Goal: Find contact information: Find contact information

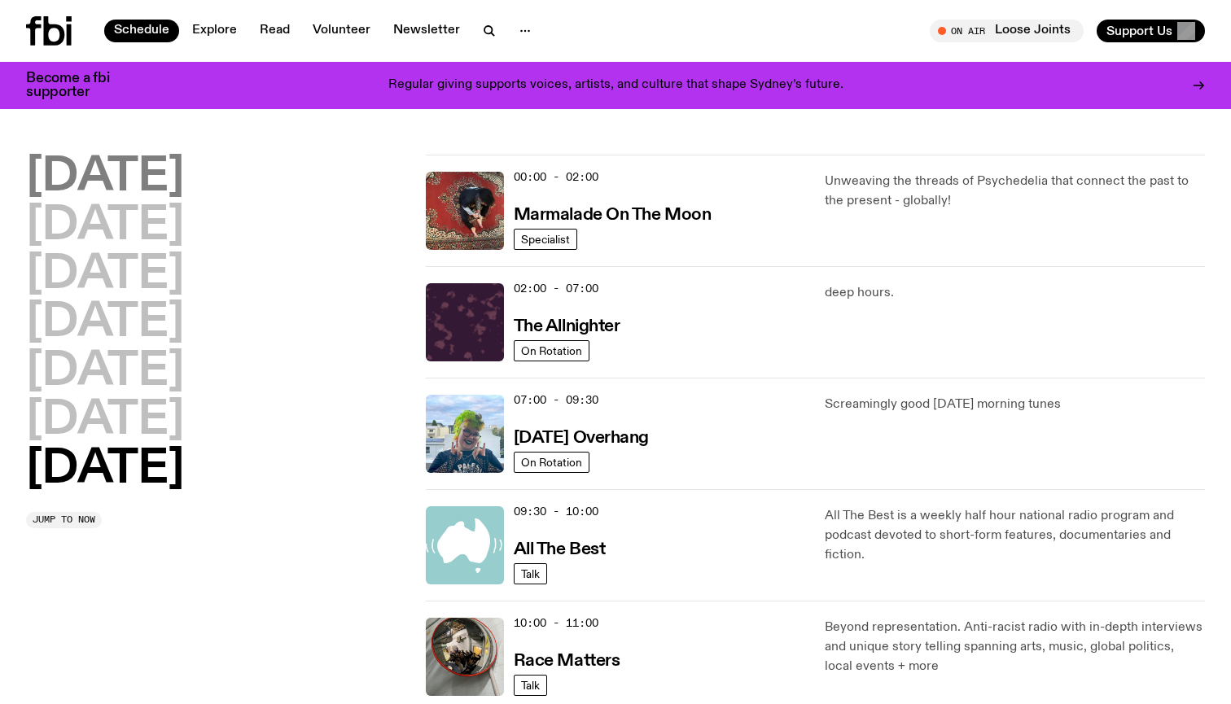
click at [89, 172] on h2 "Monday" at bounding box center [105, 178] width 158 height 46
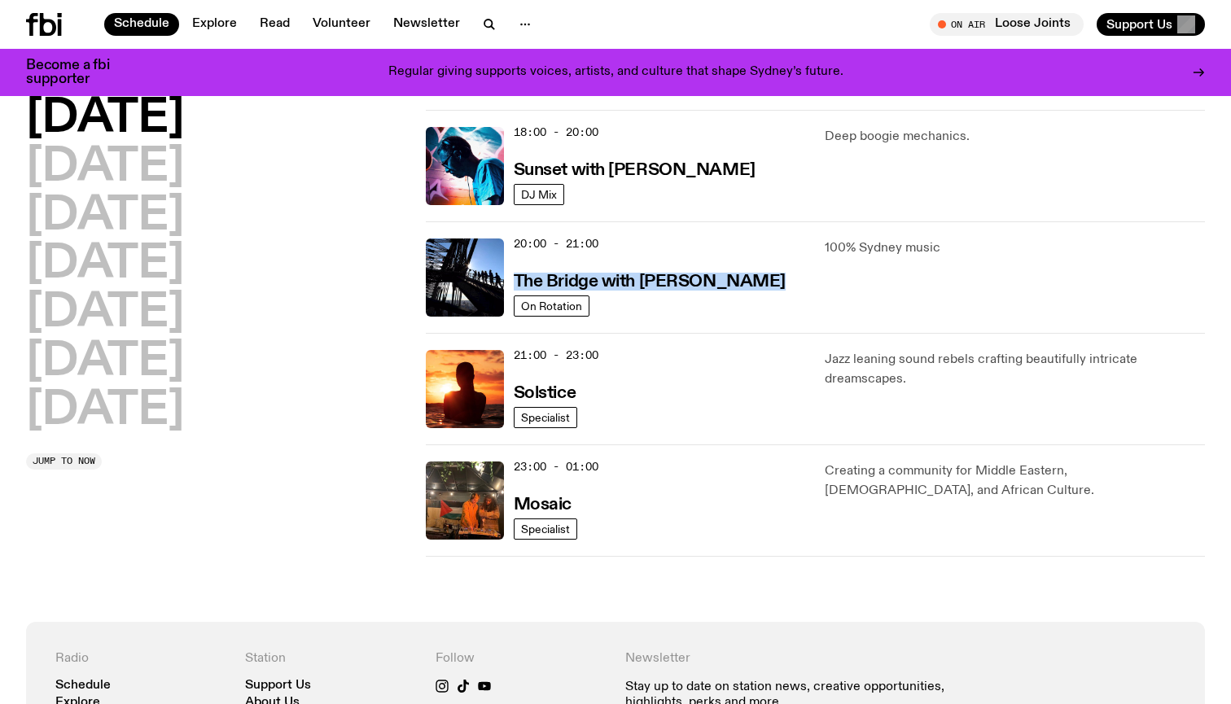
scroll to position [702, 0]
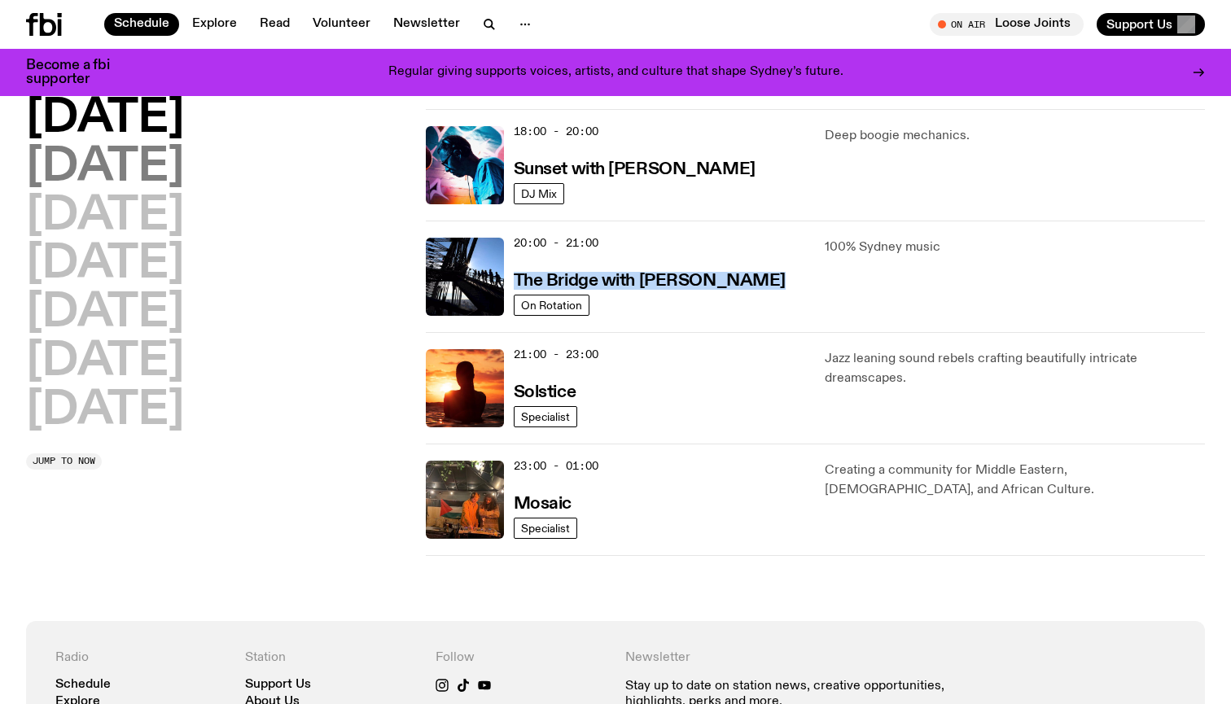
click at [124, 165] on h2 "Tuesday" at bounding box center [105, 168] width 158 height 46
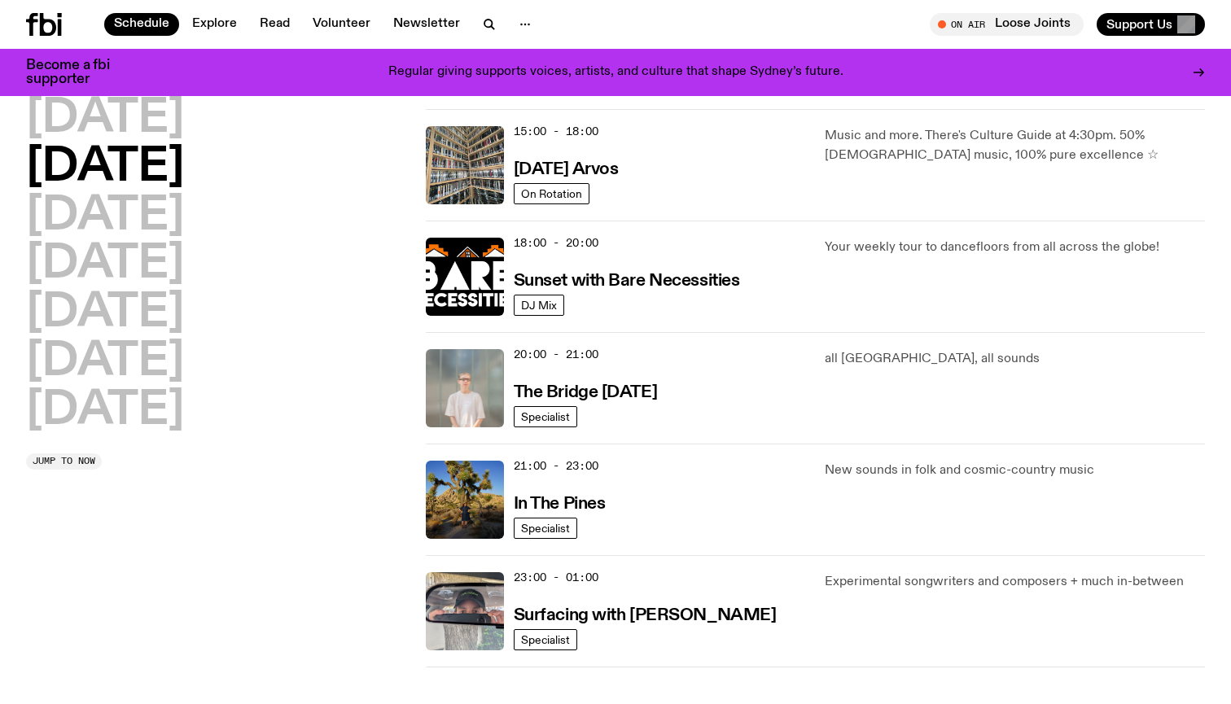
scroll to position [591, 0]
click at [184, 204] on h2 "Wednesday" at bounding box center [105, 217] width 158 height 46
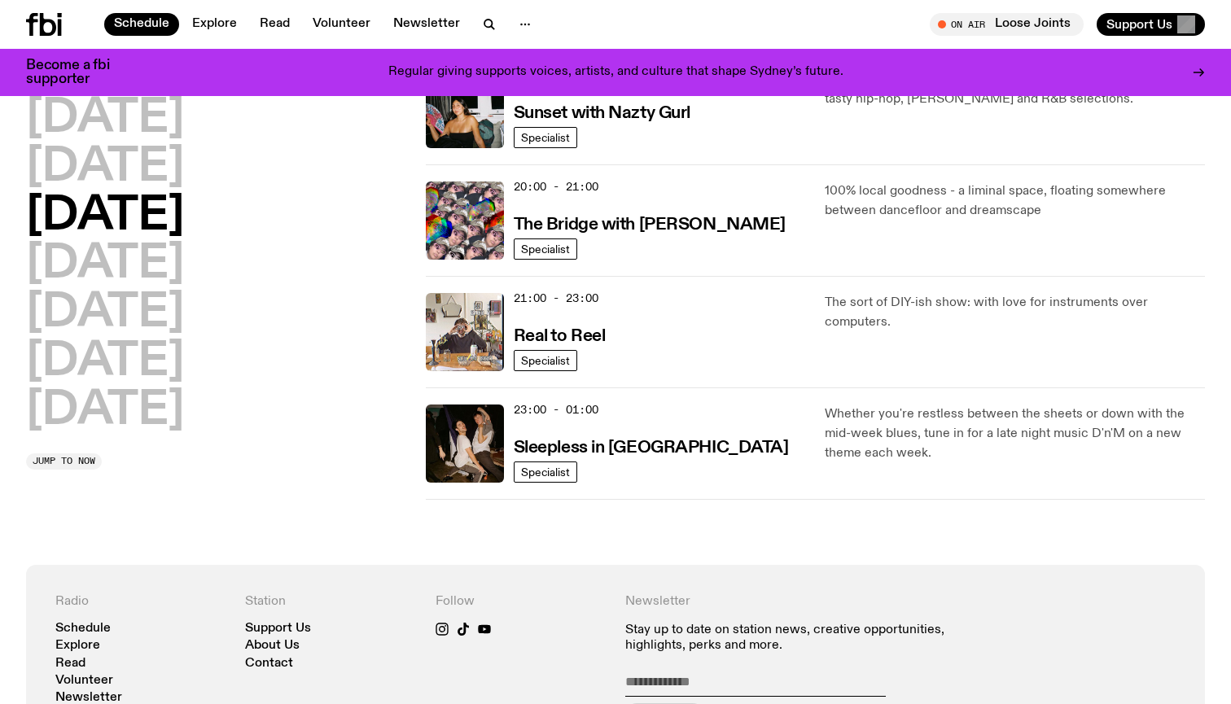
scroll to position [758, 0]
click at [109, 265] on h2 "Thursday" at bounding box center [105, 265] width 158 height 46
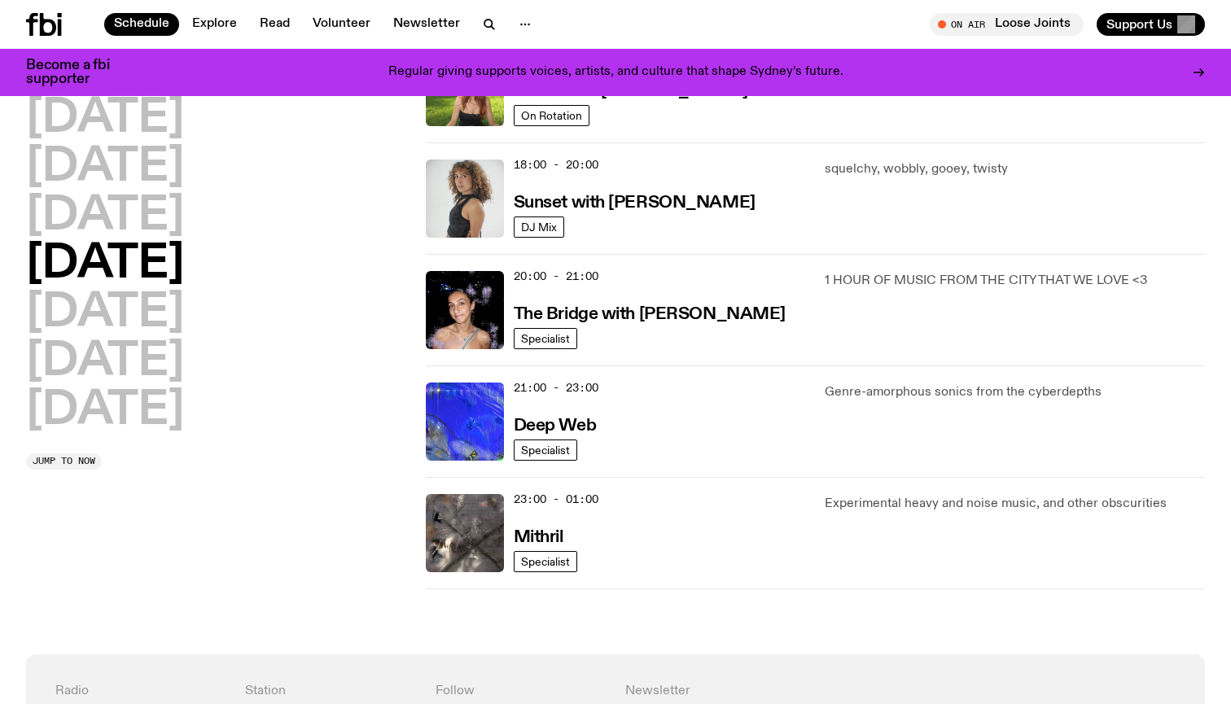
scroll to position [666, 0]
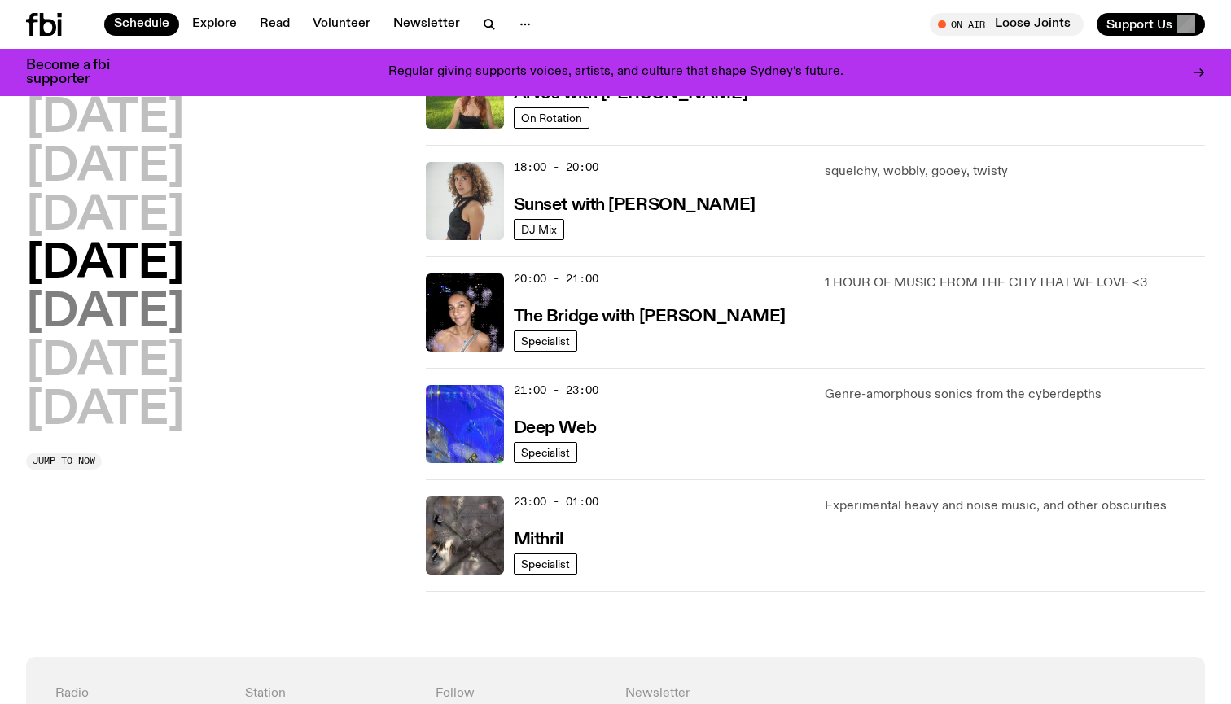
click at [110, 307] on h2 "Friday" at bounding box center [105, 314] width 158 height 46
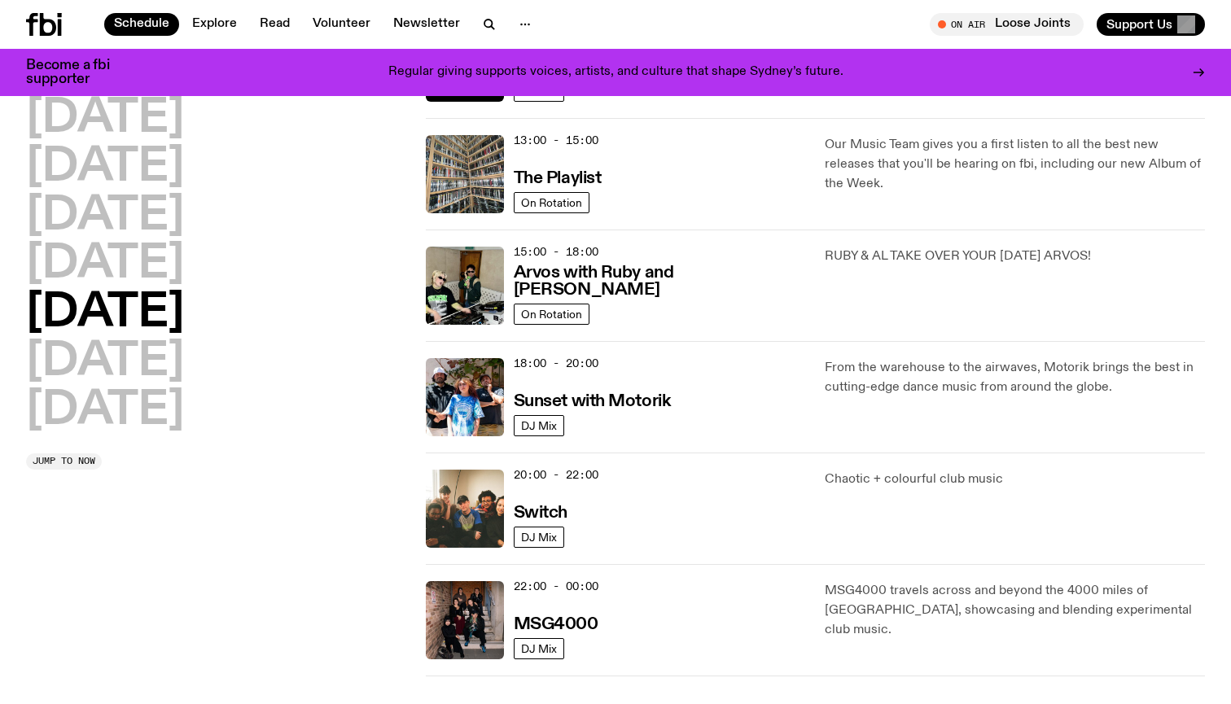
scroll to position [470, 0]
click at [147, 365] on h2 "Saturday" at bounding box center [105, 362] width 158 height 46
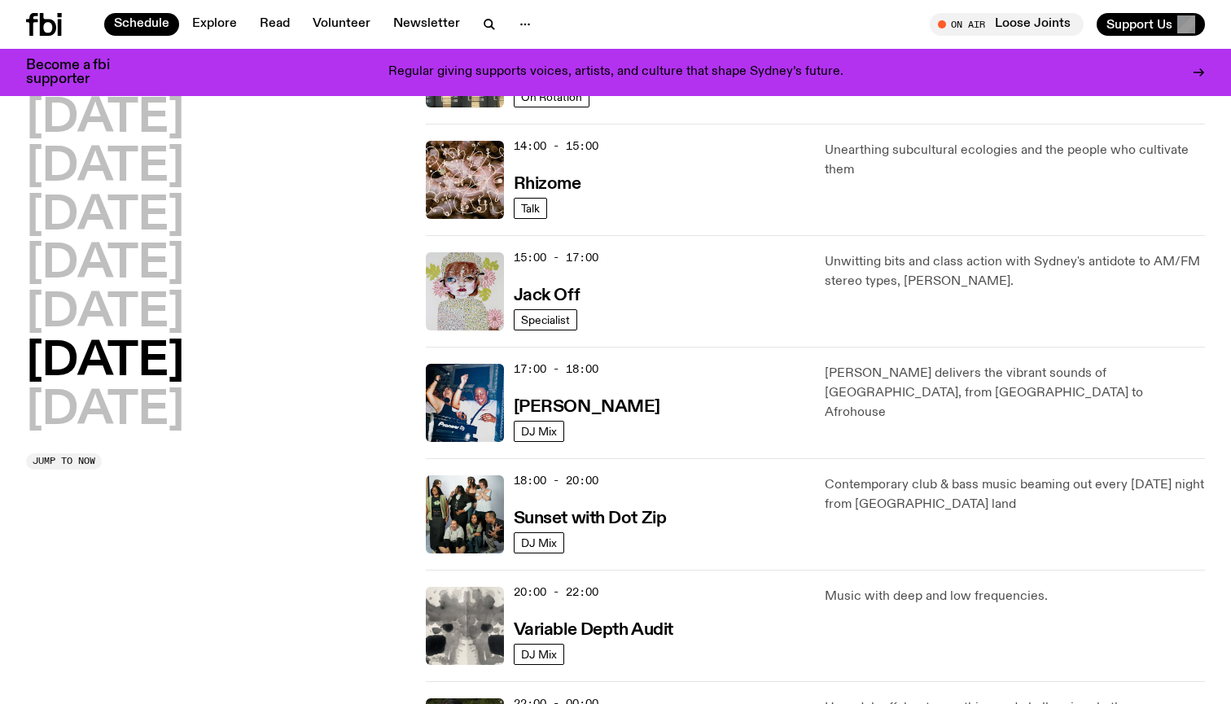
scroll to position [687, 0]
click at [145, 407] on h2 "Sunday" at bounding box center [105, 411] width 158 height 46
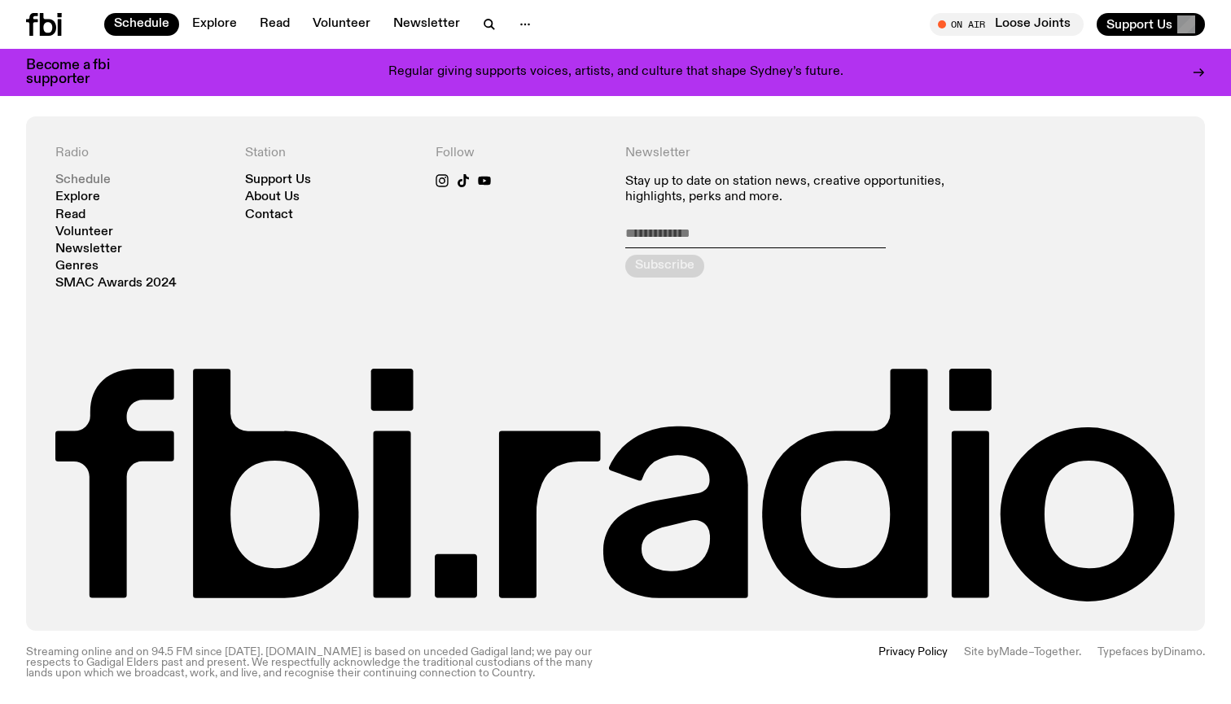
scroll to position [1540, 0]
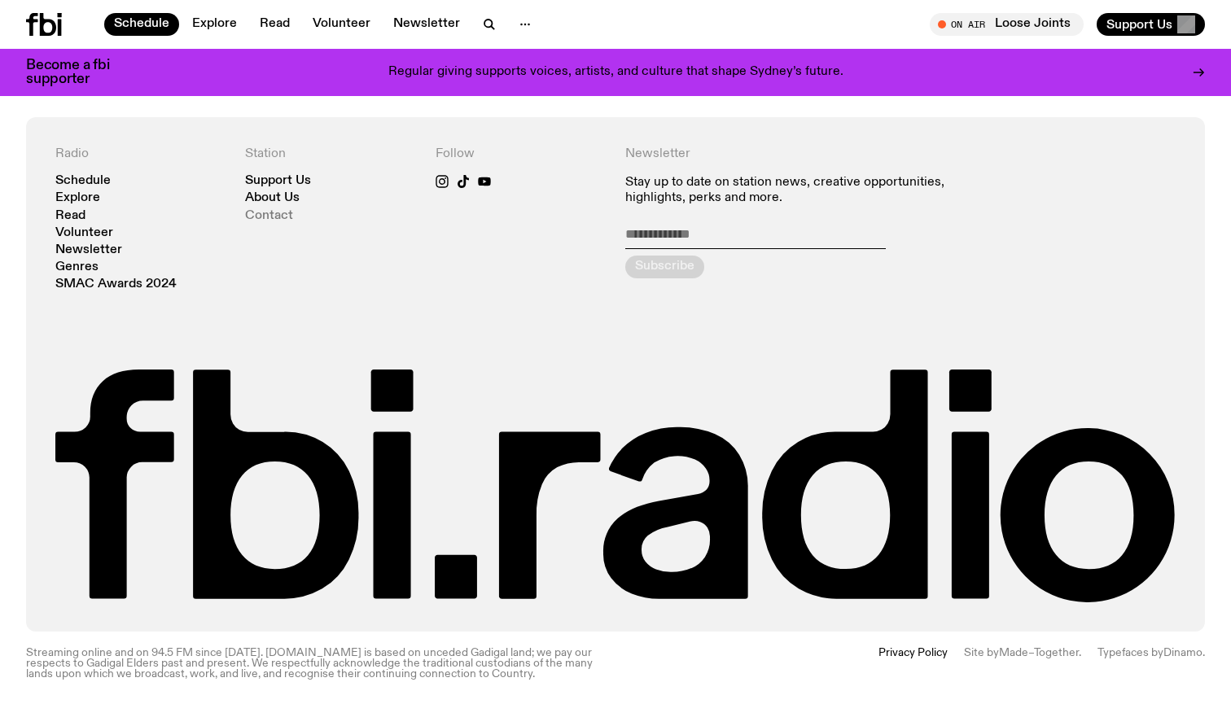
click at [271, 215] on link "Contact" at bounding box center [269, 216] width 48 height 12
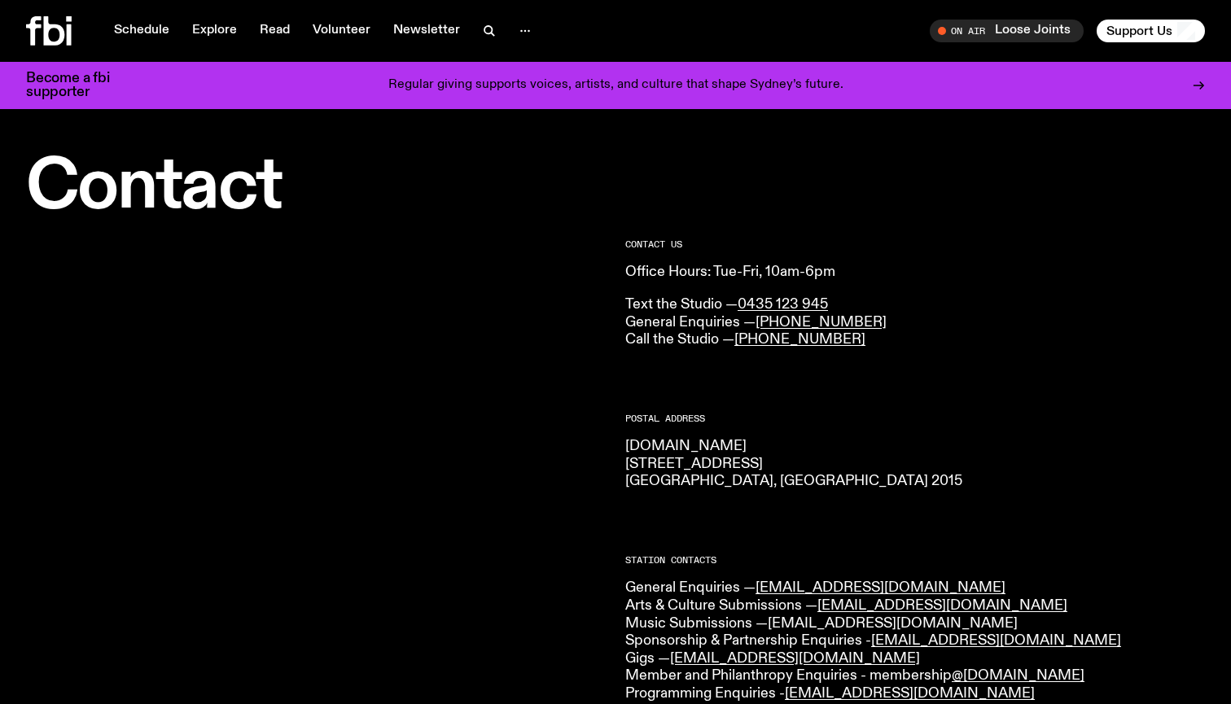
click at [833, 617] on link "music@fbiradio.com" at bounding box center [893, 623] width 250 height 15
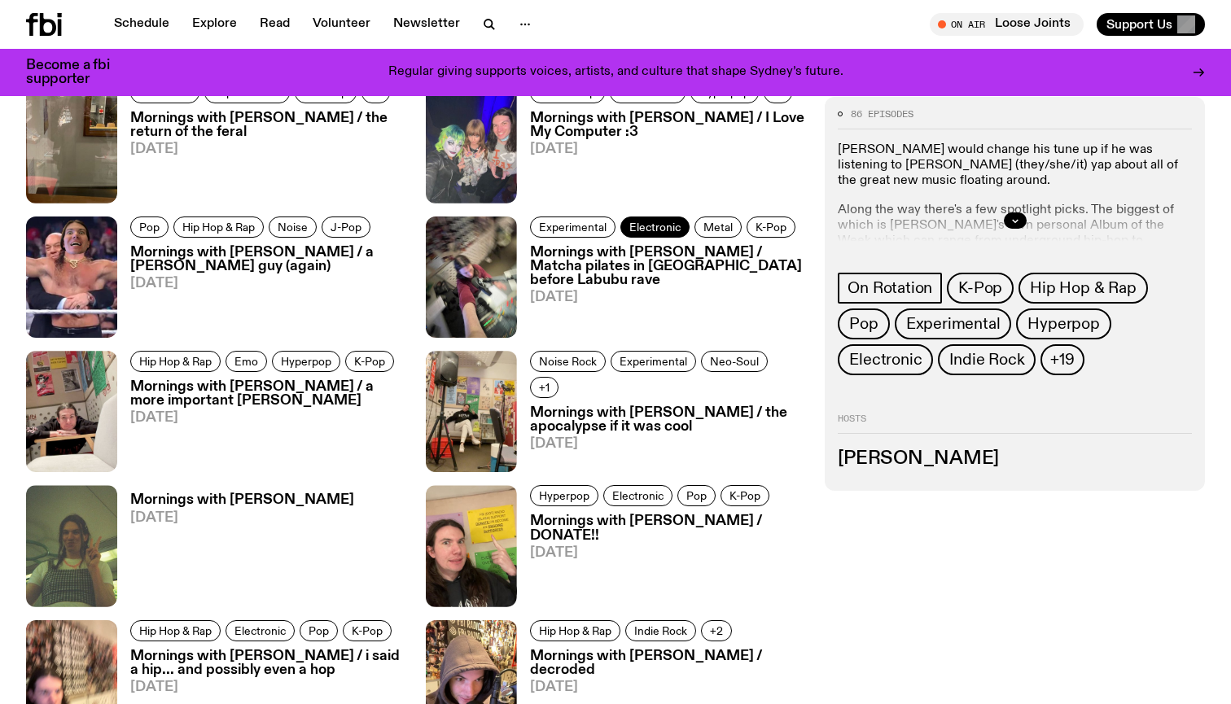
scroll to position [882, 0]
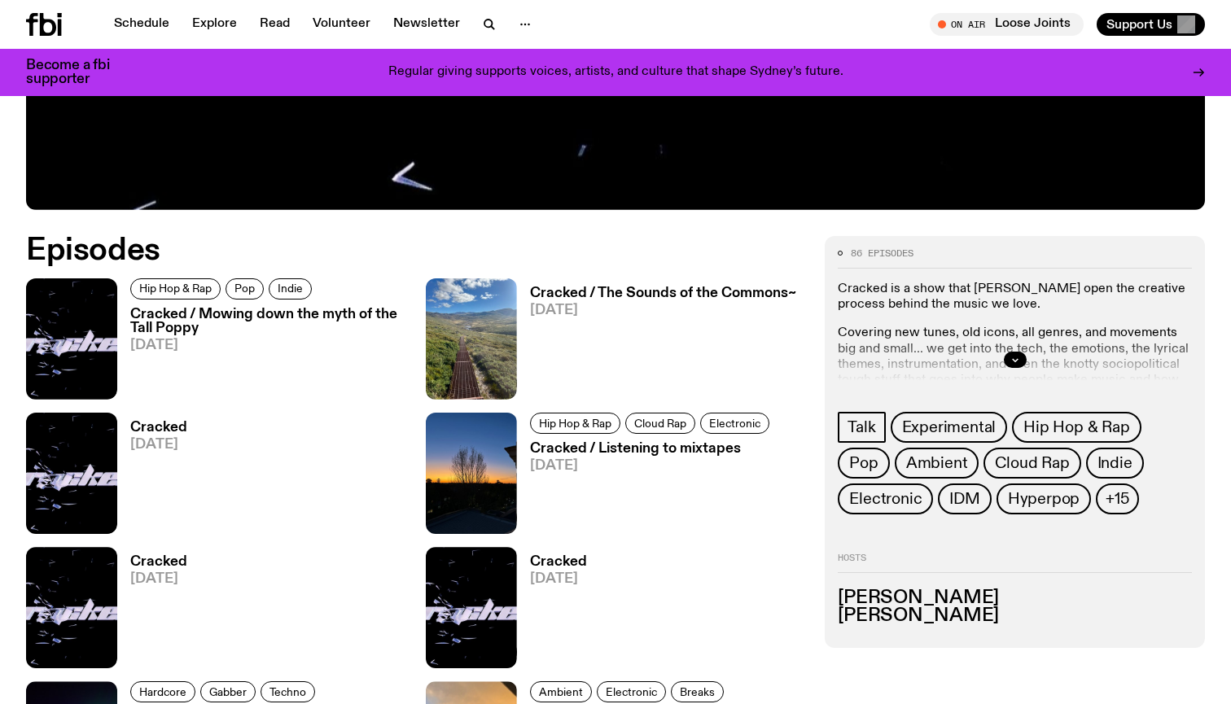
scroll to position [685, 0]
click at [1017, 360] on icon "button" at bounding box center [1015, 360] width 6 height 2
